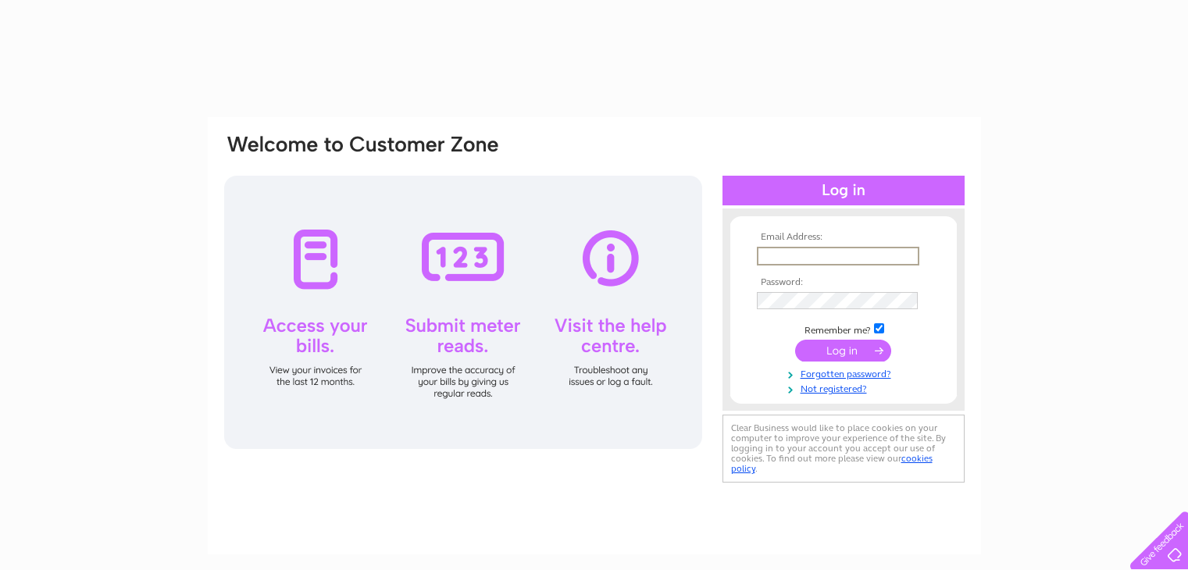
click at [826, 257] on input "text" at bounding box center [838, 256] width 162 height 19
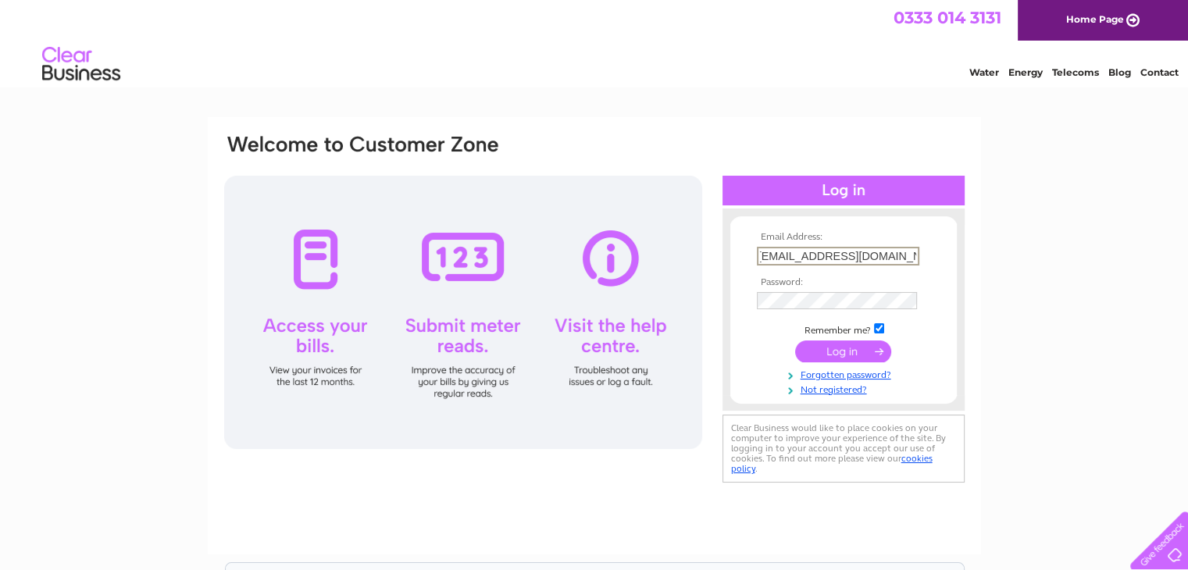
scroll to position [0, 11]
type input "SPITALLOCAL@OUTLLOK.COM"
click at [848, 359] on input "submit" at bounding box center [843, 350] width 96 height 22
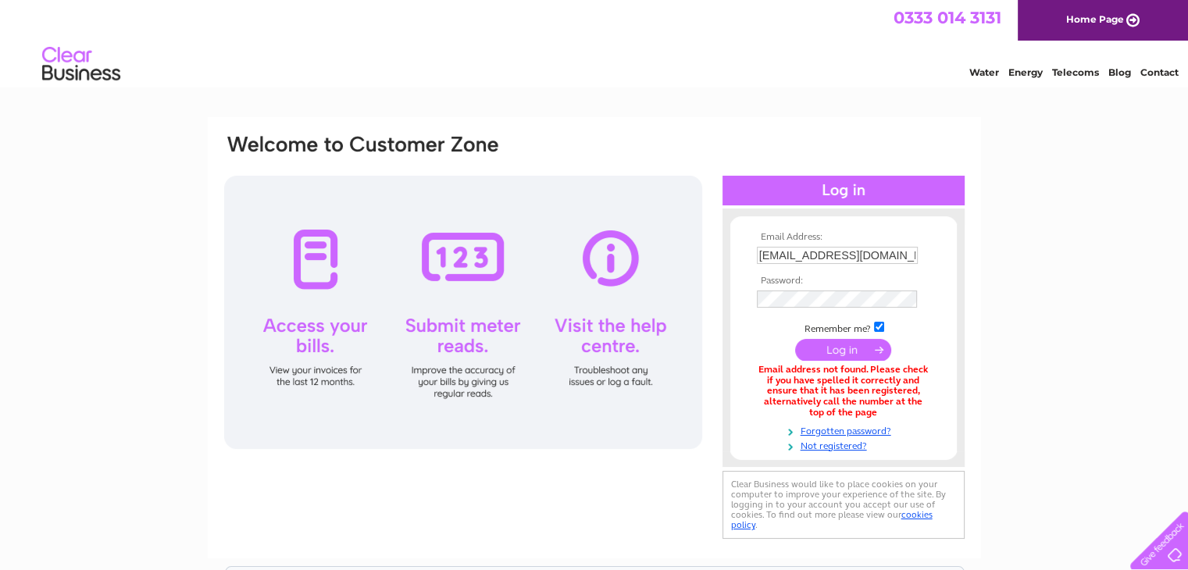
click at [878, 255] on input "SPITALLOCAL@OUTLLOK.COM" at bounding box center [837, 255] width 161 height 17
type input "SPITALLOCAL@OUTLoOK.COM"
click at [840, 350] on input "submit" at bounding box center [843, 351] width 96 height 22
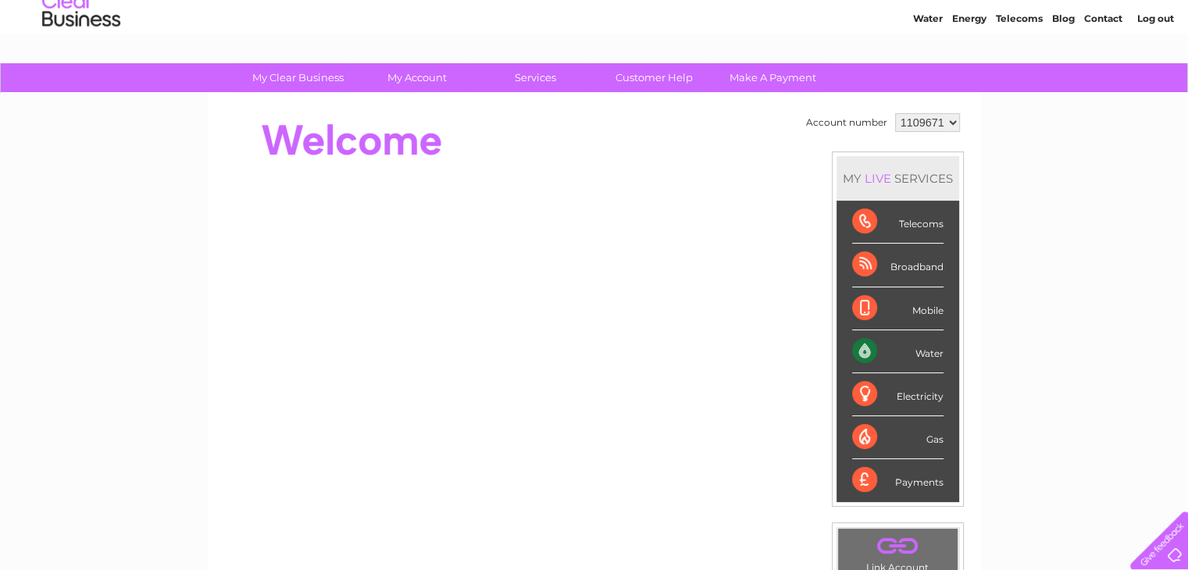
scroll to position [50, 0]
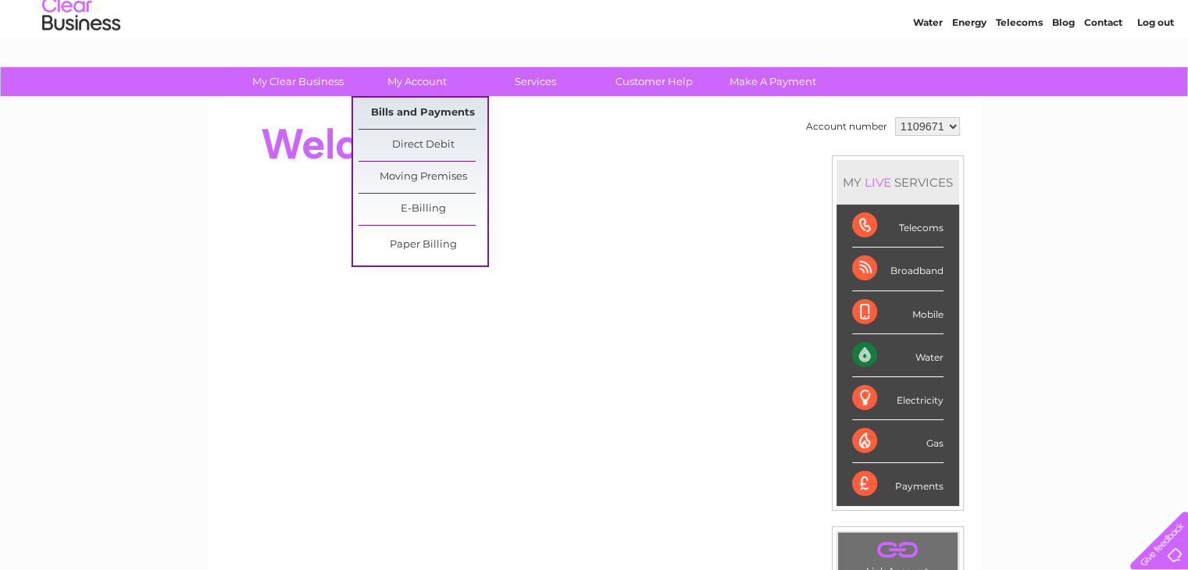
click at [417, 107] on link "Bills and Payments" at bounding box center [422, 113] width 129 height 31
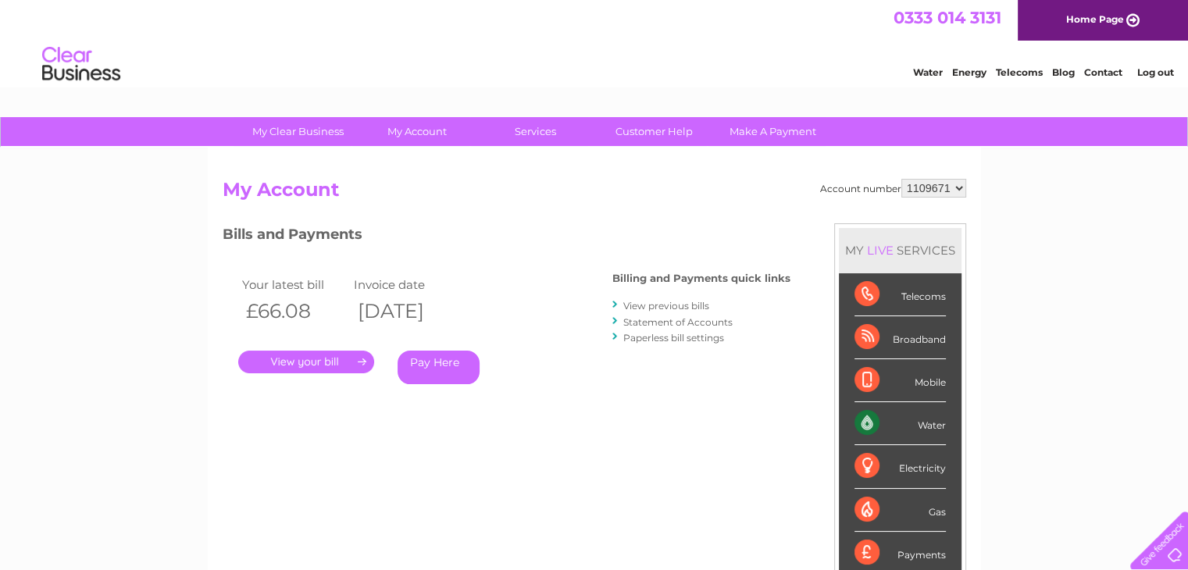
click at [651, 301] on link "View previous bills" at bounding box center [666, 306] width 86 height 12
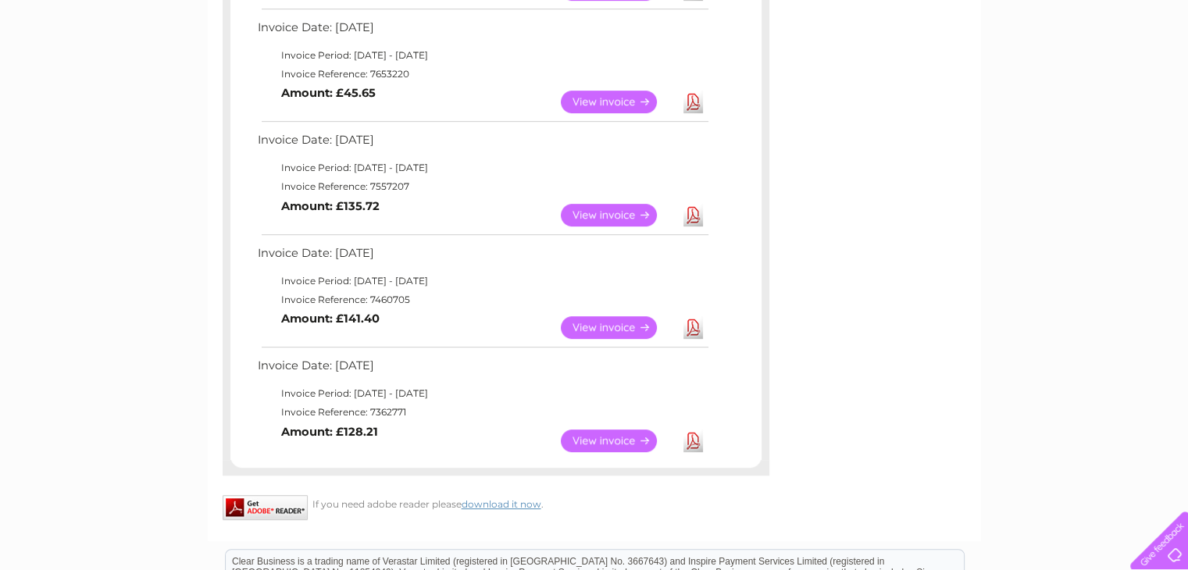
scroll to position [731, 0]
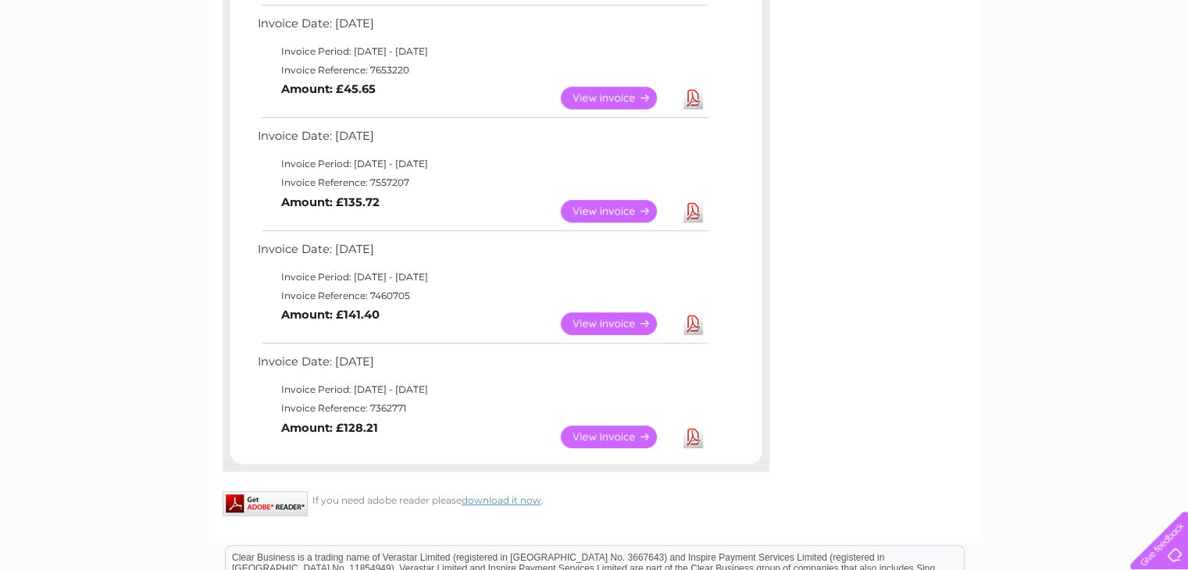
click at [694, 328] on link "Download" at bounding box center [693, 323] width 20 height 23
click at [622, 210] on link "View" at bounding box center [618, 211] width 115 height 23
click at [690, 208] on link "Download" at bounding box center [693, 211] width 20 height 23
click at [692, 91] on link "Download" at bounding box center [693, 98] width 20 height 23
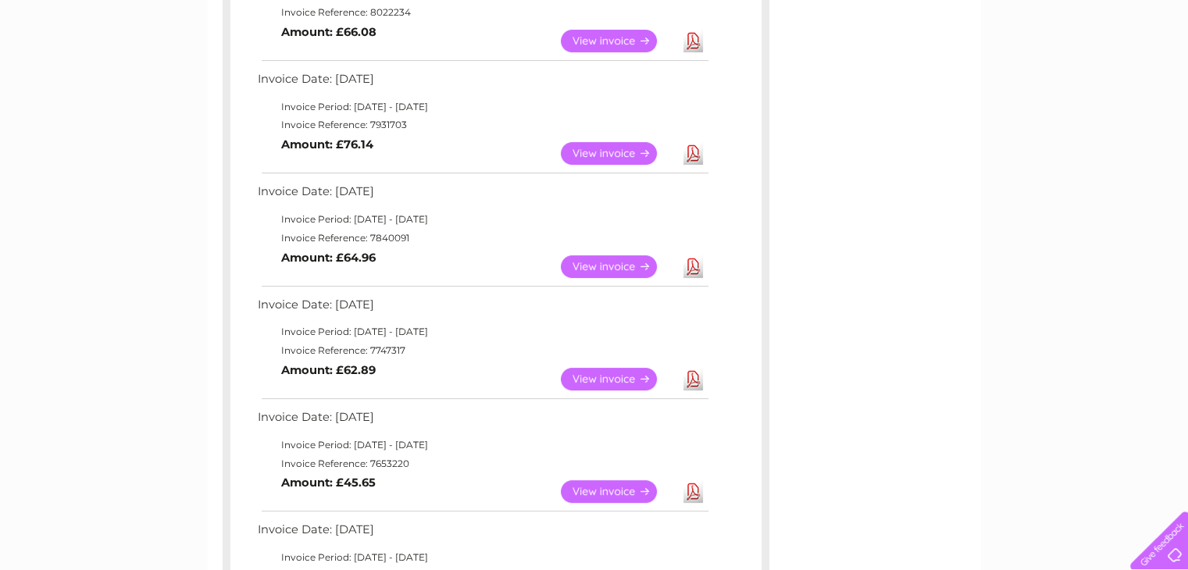
scroll to position [331, 0]
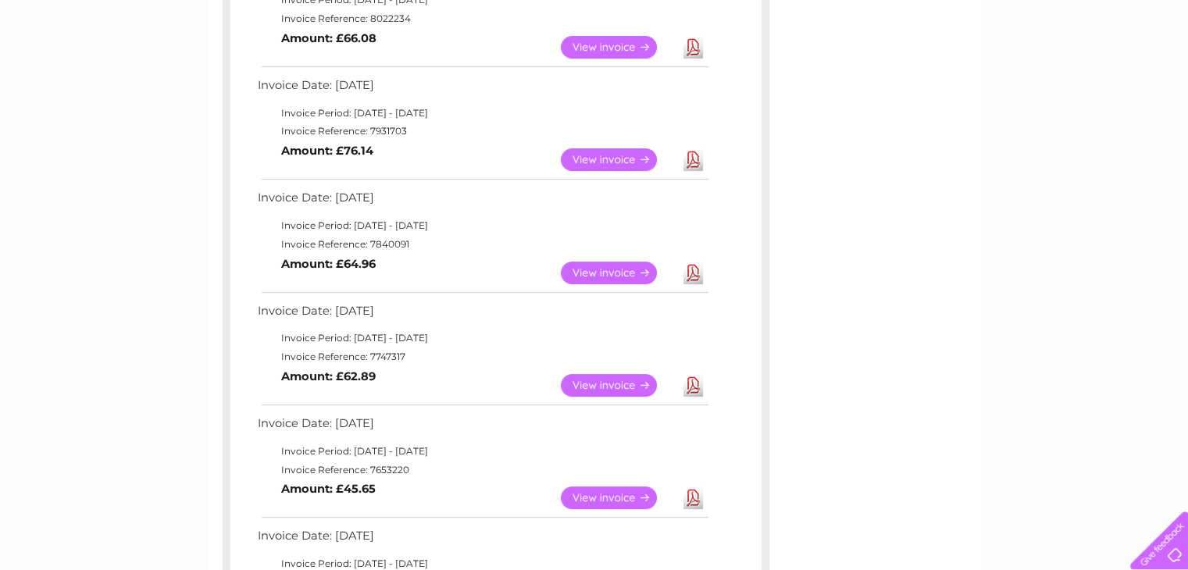
click at [694, 383] on link "Download" at bounding box center [693, 385] width 20 height 23
click at [690, 272] on link "Download" at bounding box center [693, 273] width 20 height 23
click at [687, 155] on link "Download" at bounding box center [693, 159] width 20 height 23
